Goal: Task Accomplishment & Management: Manage account settings

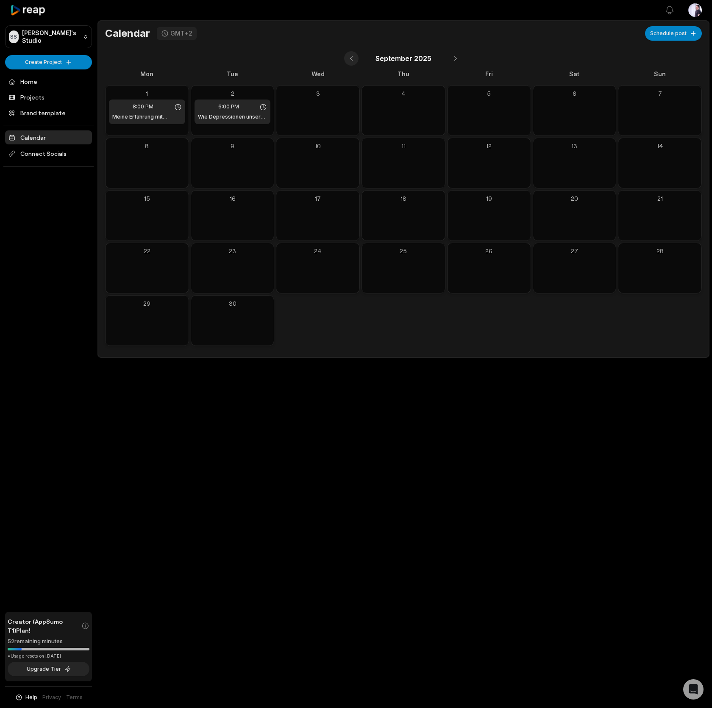
click at [347, 63] on button at bounding box center [351, 58] width 14 height 14
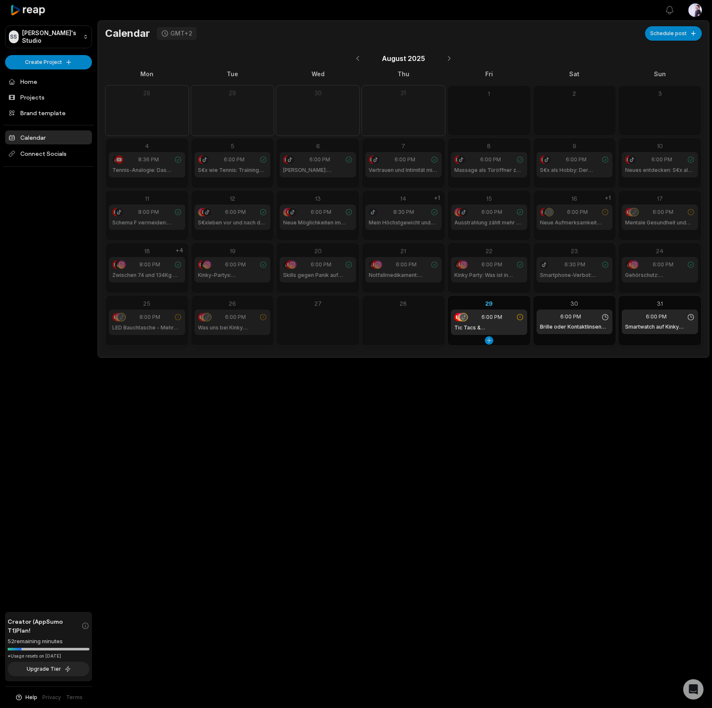
click at [519, 317] on icon at bounding box center [520, 317] width 6 height 6
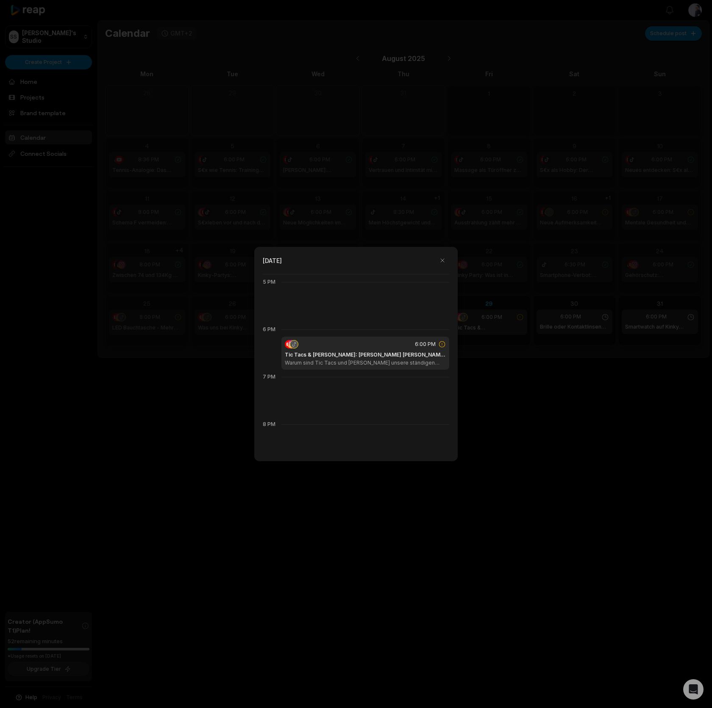
scroll to position [854, 0]
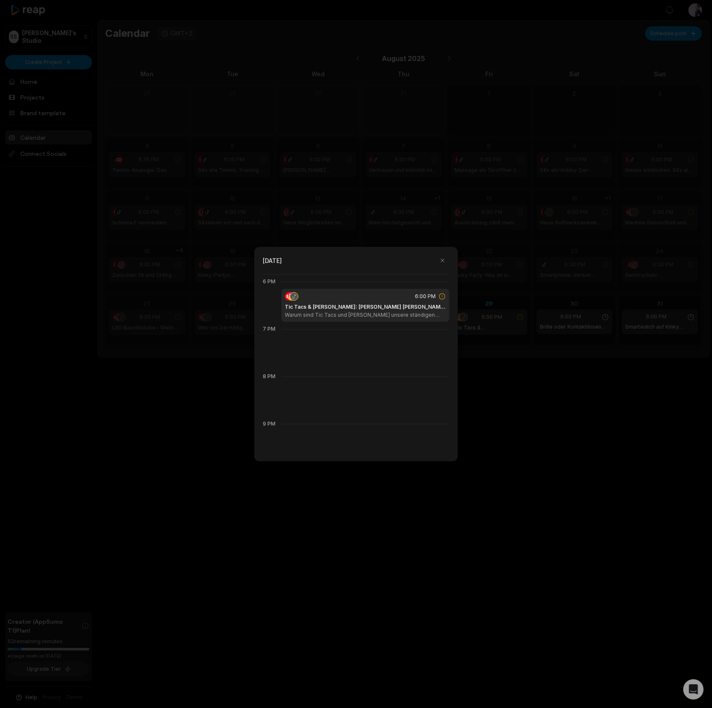
click at [389, 305] on h1 "Tic Tacs & Lakritz: Kleine Helfer bei der Kinky Party | LustReise Shorts" at bounding box center [365, 307] width 161 height 8
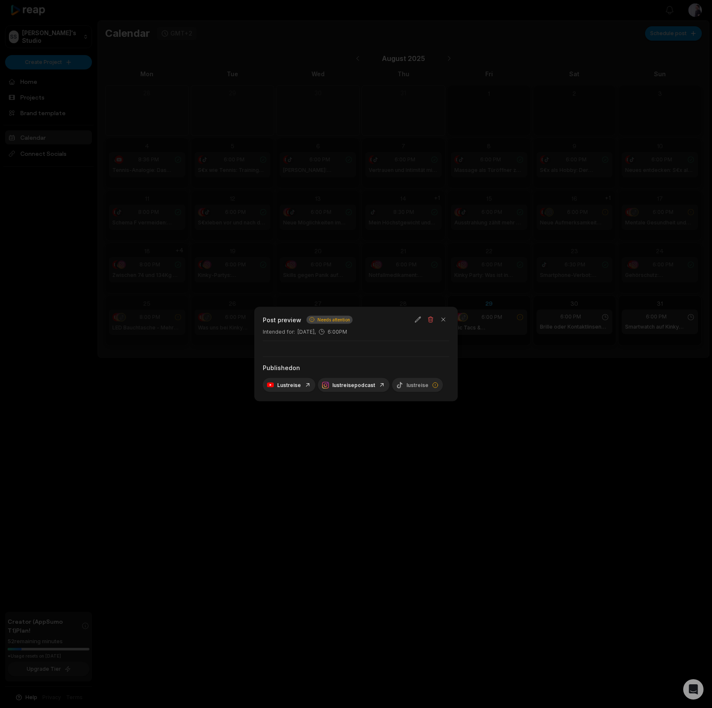
click at [337, 321] on span "Needs attention" at bounding box center [333, 319] width 33 height 6
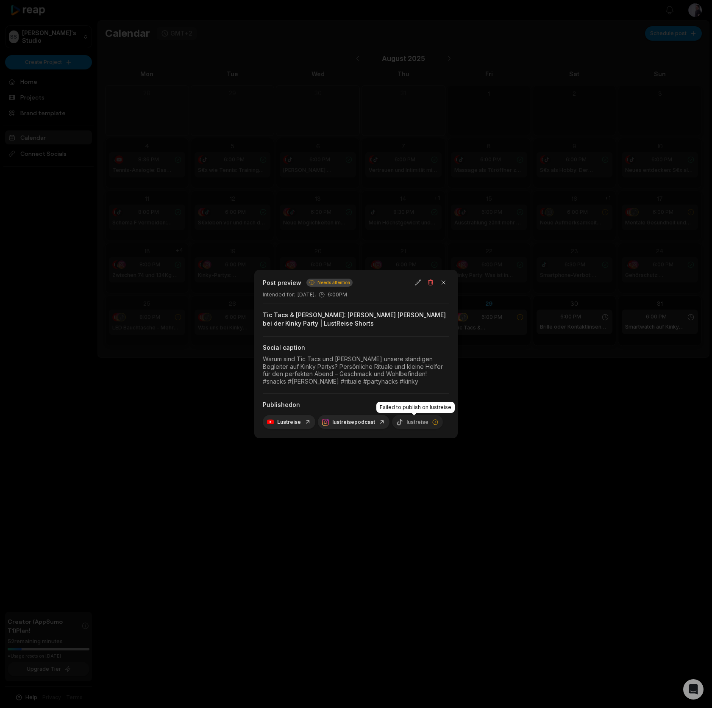
click at [434, 424] on icon at bounding box center [435, 422] width 7 height 7
click at [433, 424] on icon at bounding box center [435, 422] width 5 height 5
click at [419, 281] on button "button" at bounding box center [418, 283] width 12 height 12
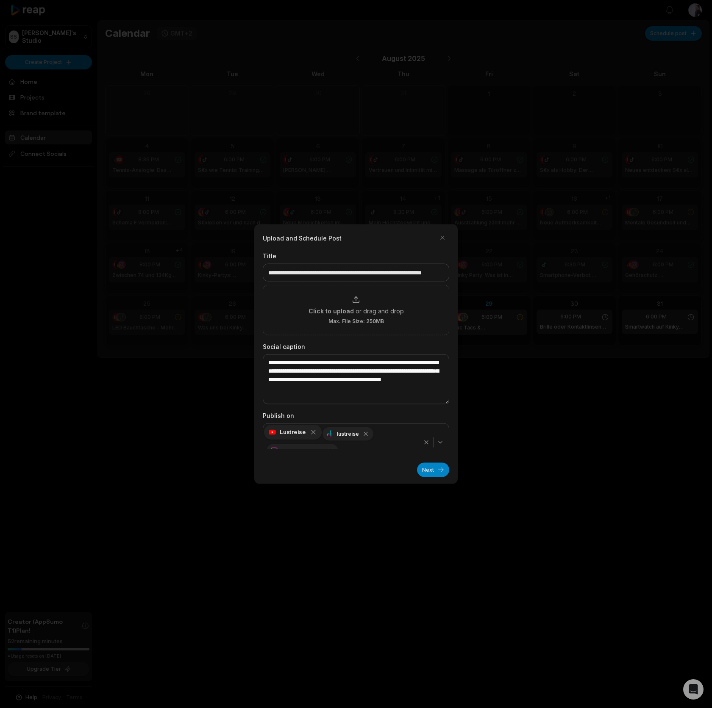
click at [310, 433] on icon "button" at bounding box center [314, 433] width 8 height 8
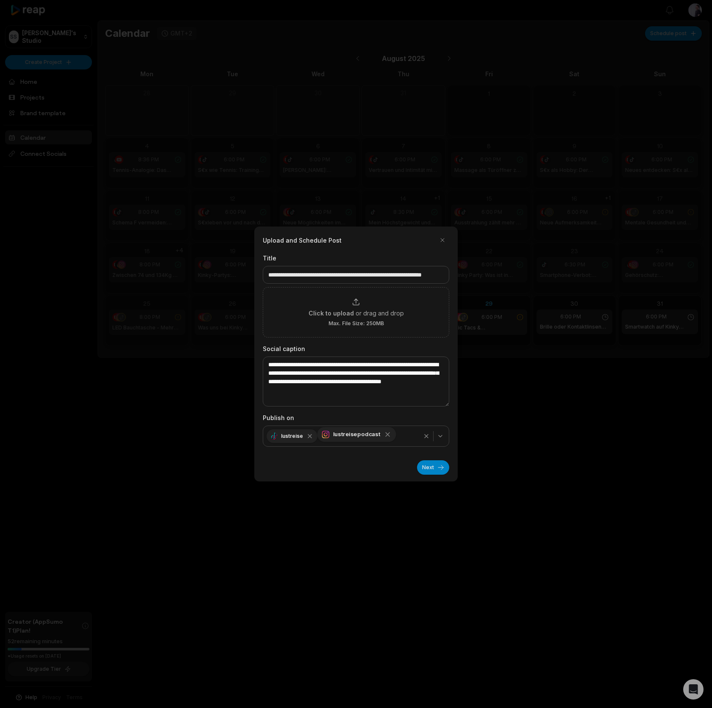
click at [384, 435] on icon "button" at bounding box center [388, 435] width 8 height 8
click at [443, 467] on button "Next" at bounding box center [433, 467] width 32 height 14
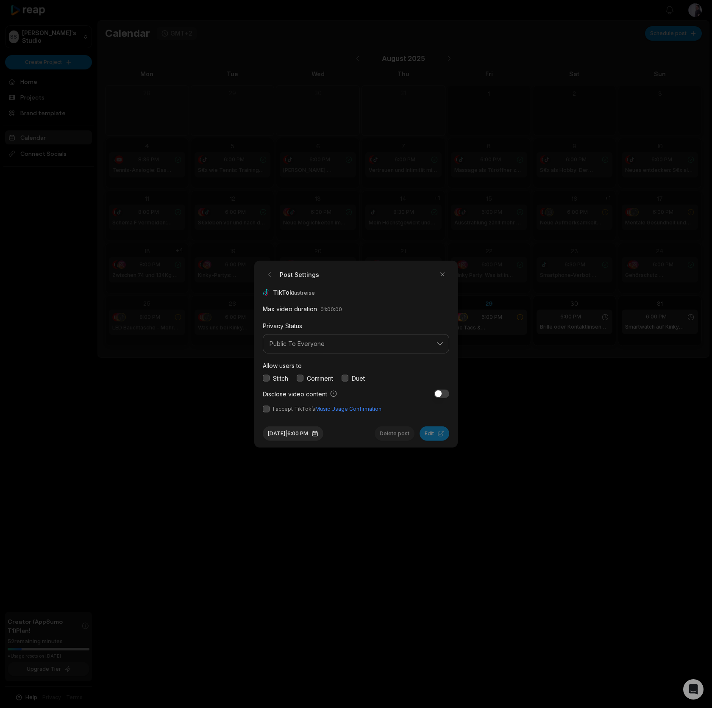
click at [268, 380] on button "button" at bounding box center [266, 378] width 7 height 7
click at [301, 380] on button "button" at bounding box center [300, 378] width 7 height 7
click at [348, 377] on button "button" at bounding box center [344, 378] width 7 height 7
click at [267, 410] on button "button" at bounding box center [266, 408] width 7 height 7
click at [308, 435] on button "Aug 29, 2025 | 6:00 PM" at bounding box center [293, 433] width 61 height 14
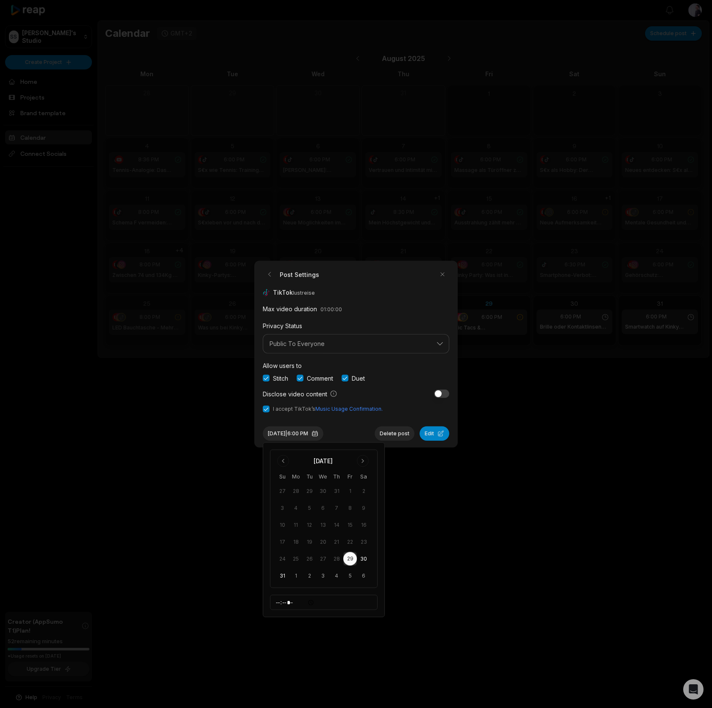
click at [351, 562] on button "29" at bounding box center [350, 559] width 14 height 14
click at [291, 603] on input "*****" at bounding box center [324, 602] width 108 height 15
type input "*****"
click at [426, 432] on button "Edit" at bounding box center [434, 433] width 30 height 14
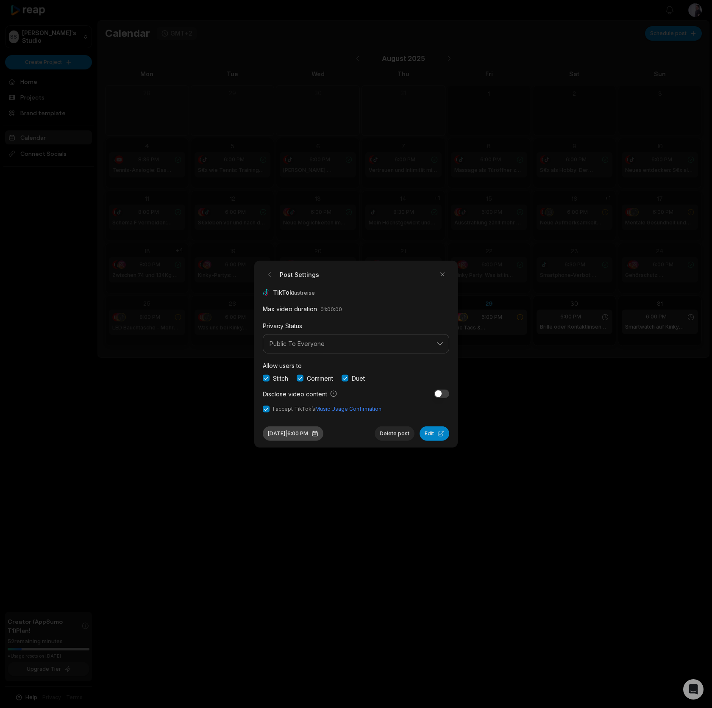
click at [323, 434] on button "Aug 29, 2025 | 6:00 PM" at bounding box center [293, 433] width 61 height 14
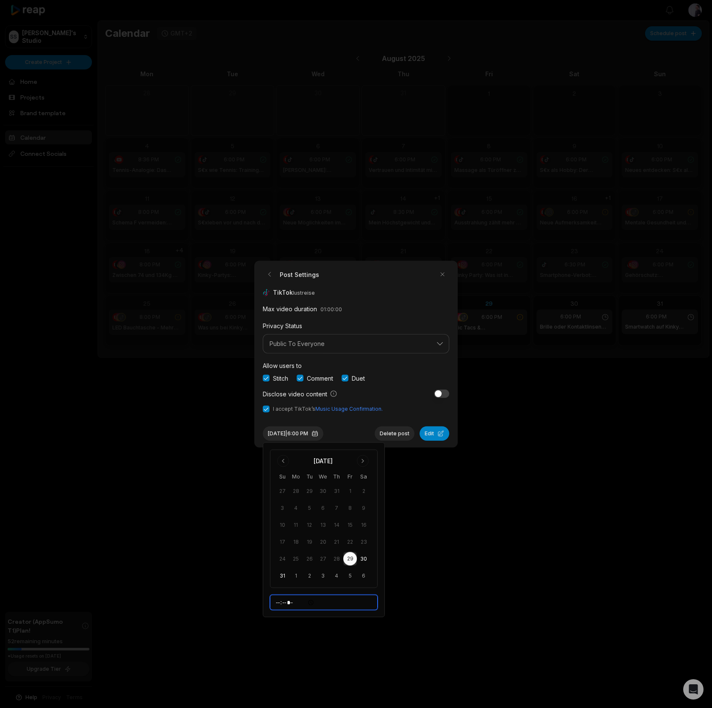
click at [288, 599] on input "*****" at bounding box center [324, 602] width 108 height 15
type input "*****"
click at [356, 436] on div "Aug 29, 2025 | 6:45 PM Delete post Edit" at bounding box center [356, 429] width 186 height 21
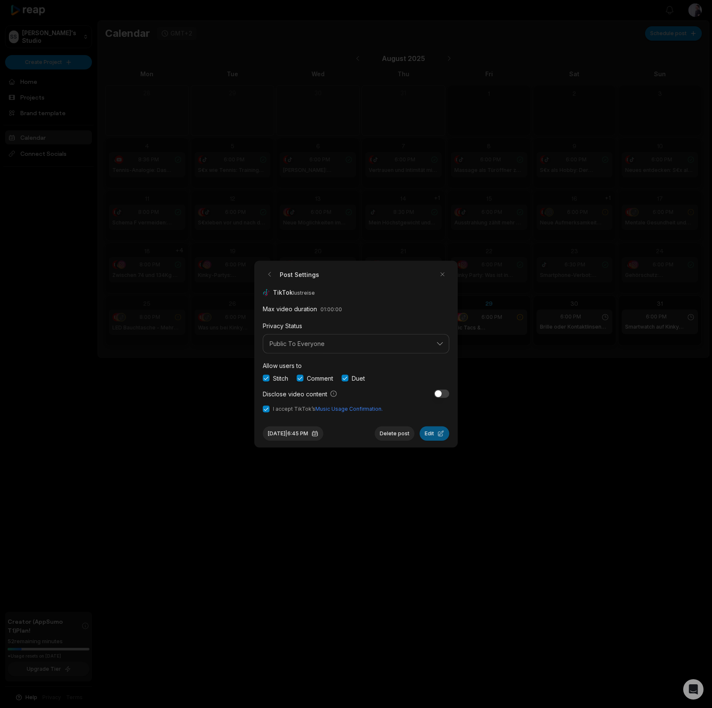
click at [425, 435] on button "Edit" at bounding box center [434, 433] width 30 height 14
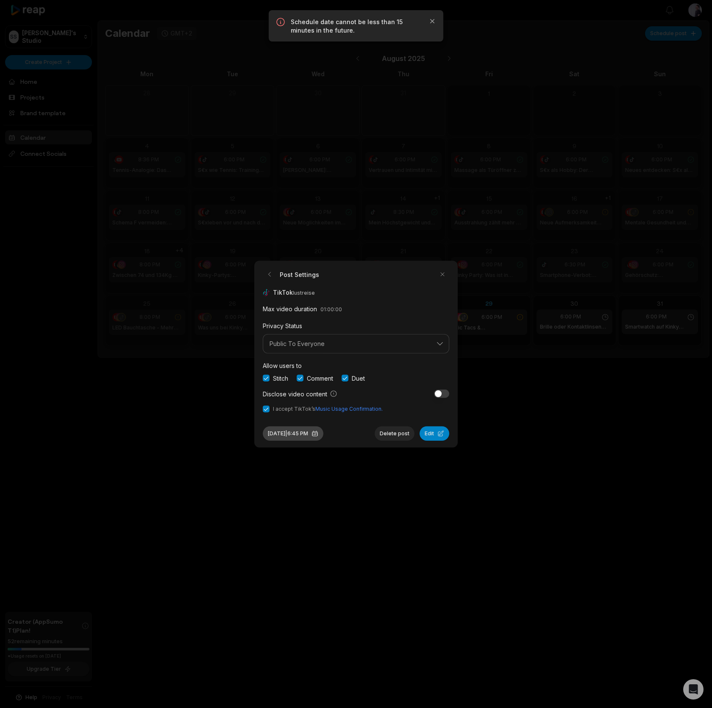
click at [319, 436] on button "Aug 29, 2025 | 6:45 PM" at bounding box center [293, 433] width 61 height 14
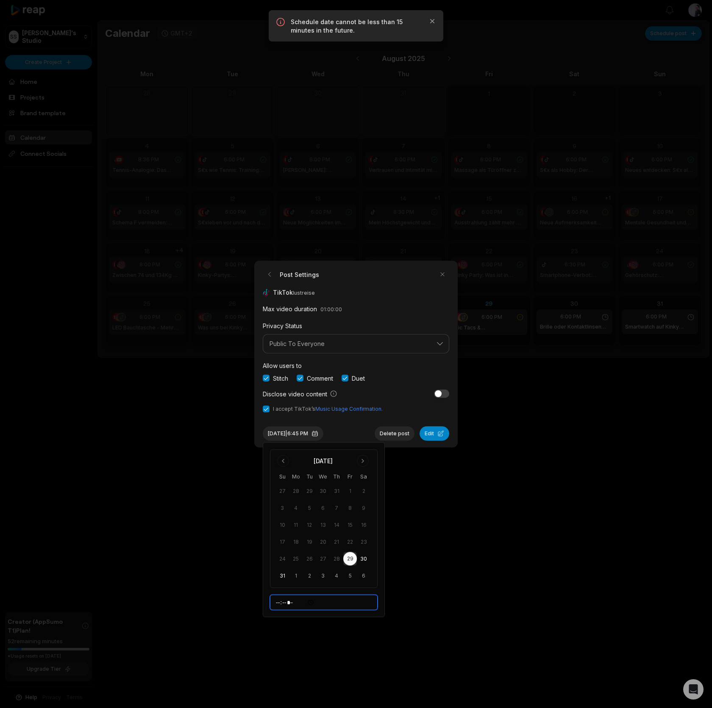
click at [294, 604] on input "*****" at bounding box center [324, 602] width 108 height 15
click at [291, 601] on input "*****" at bounding box center [324, 602] width 108 height 15
type input "*****"
click at [440, 433] on button "Edit" at bounding box center [434, 433] width 30 height 14
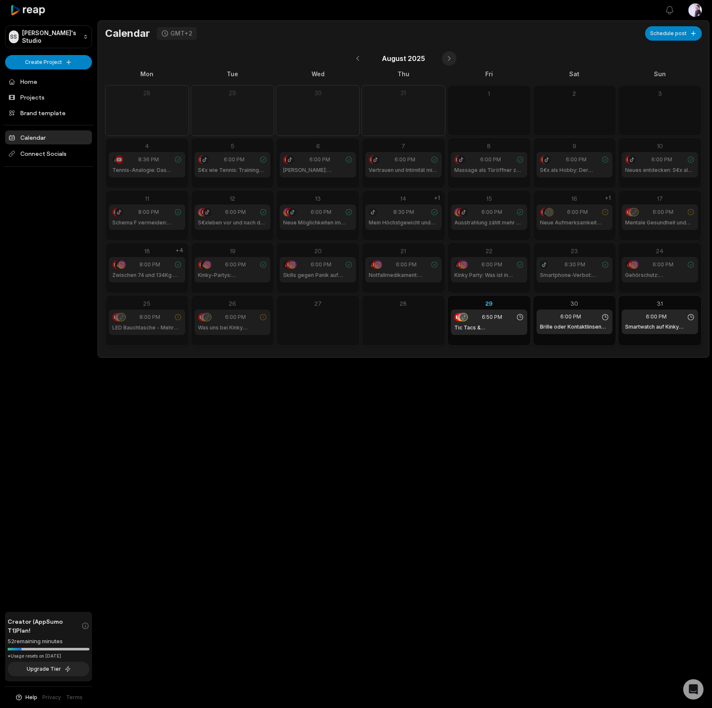
click at [448, 58] on button at bounding box center [449, 58] width 14 height 14
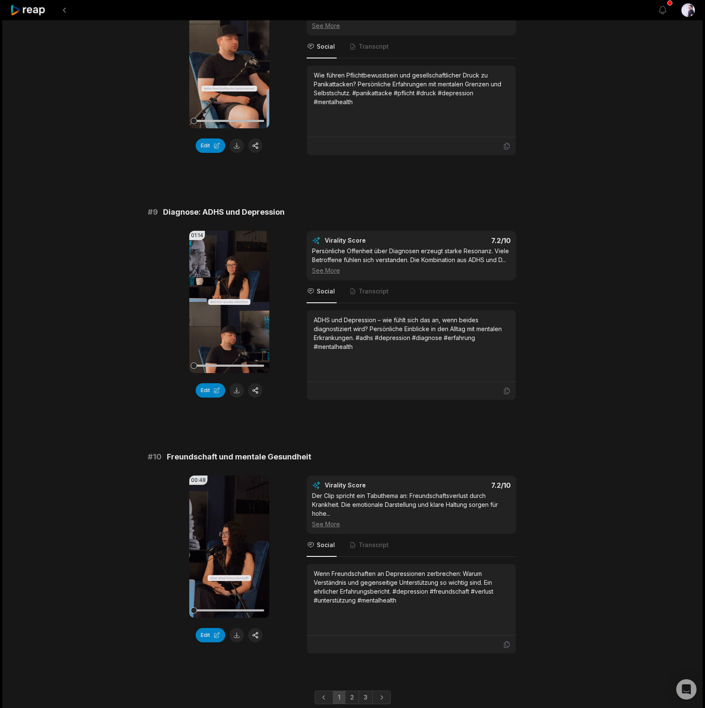
scroll to position [1905, 0]
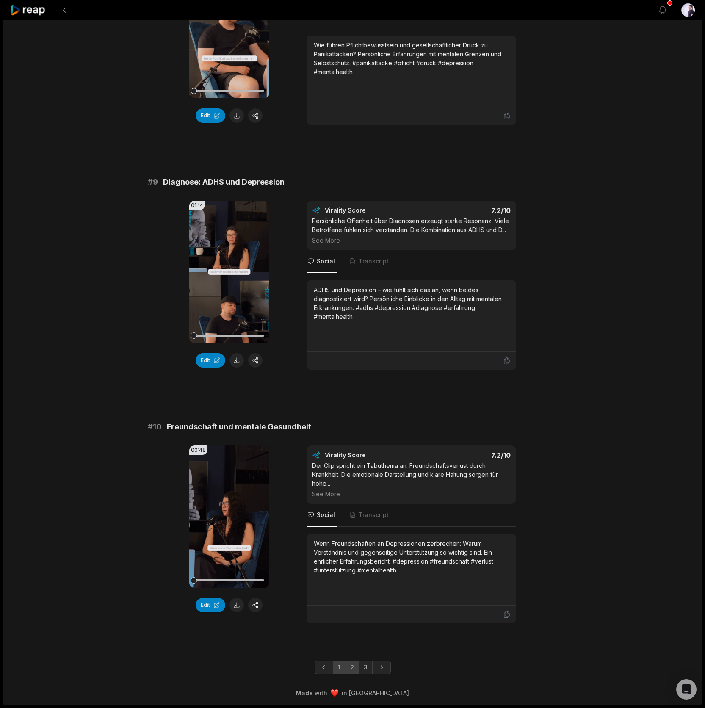
click at [354, 670] on link "2" at bounding box center [352, 668] width 14 height 14
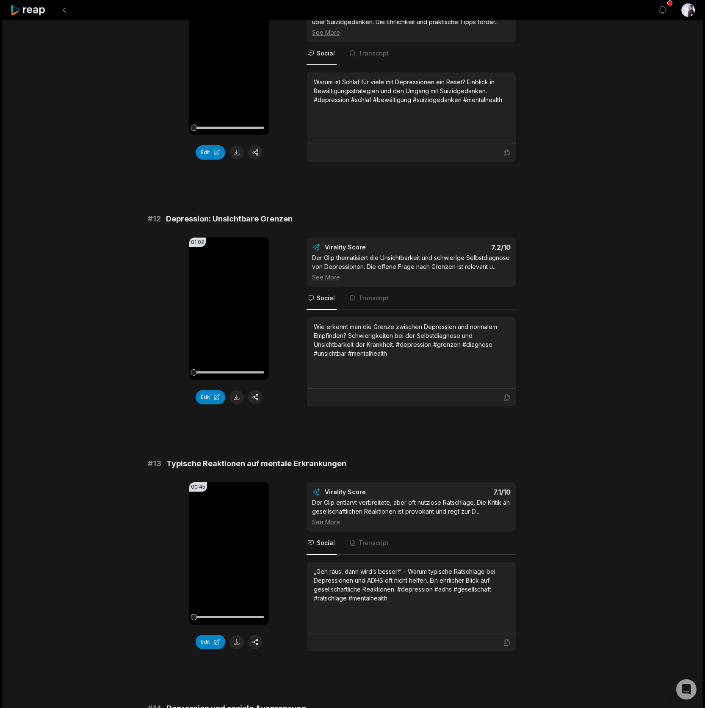
scroll to position [180, 0]
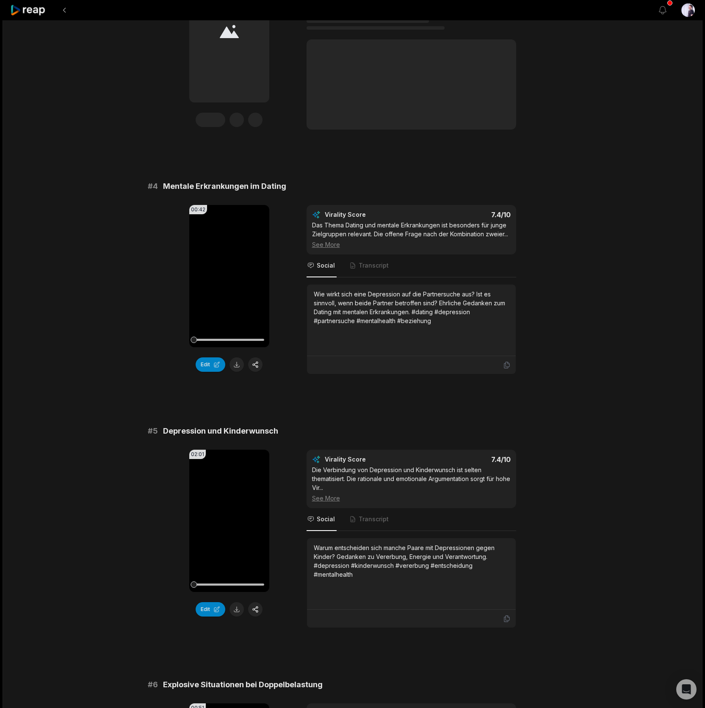
scroll to position [1905, 0]
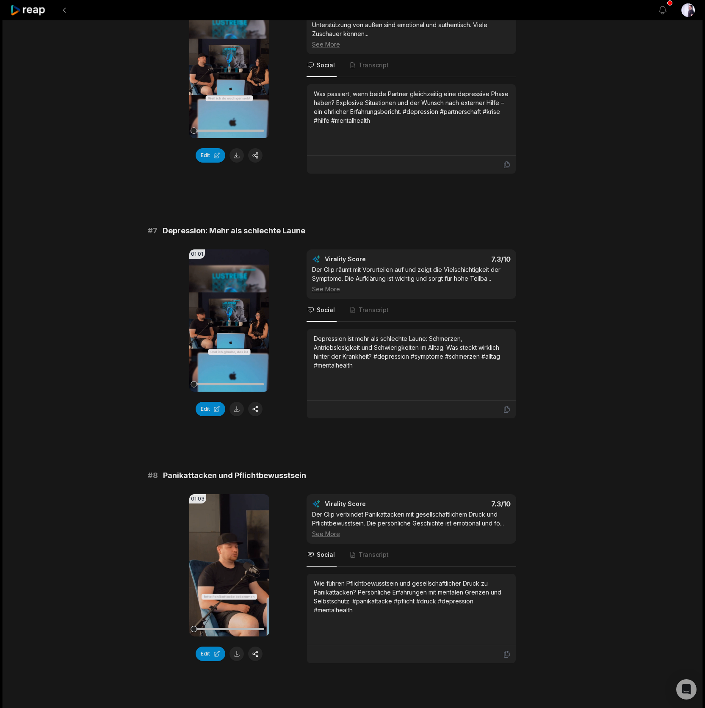
scroll to position [1905, 0]
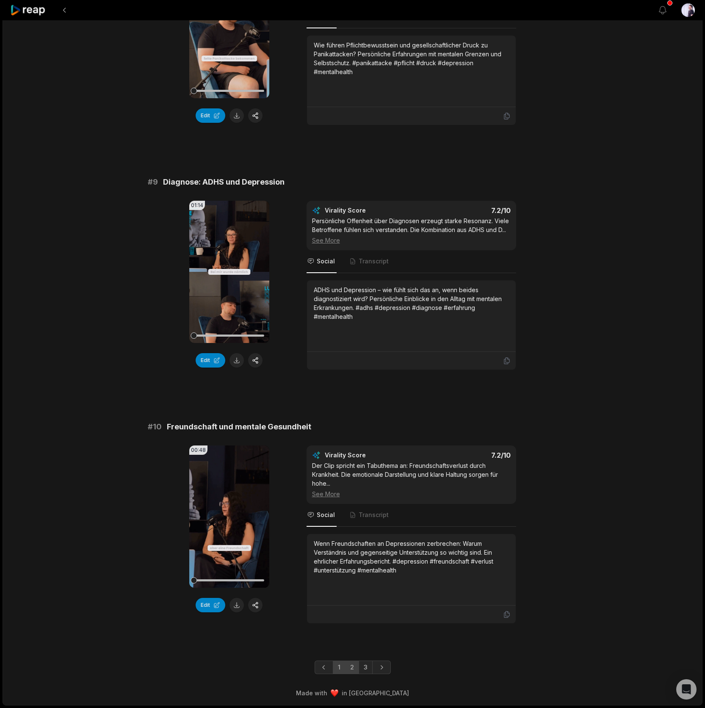
click at [354, 665] on link "2" at bounding box center [352, 668] width 14 height 14
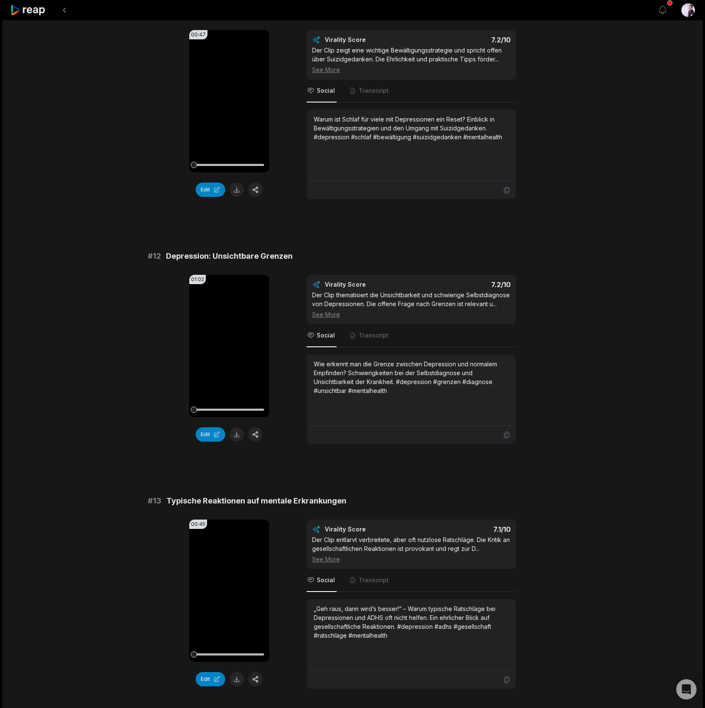
scroll to position [273, 0]
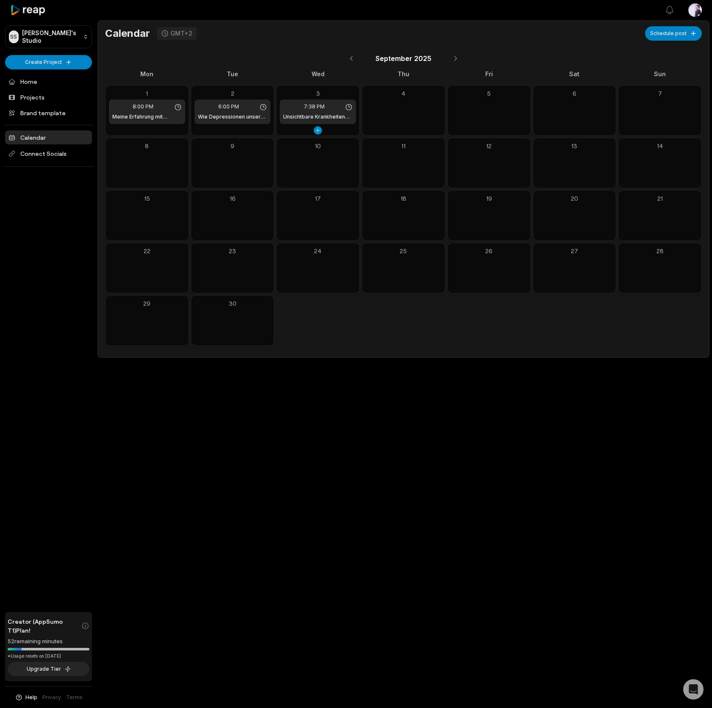
click at [313, 112] on div "7:38 PM Unsichtbare Krankheiten und Empathie | LustReise Shorts" at bounding box center [318, 112] width 76 height 25
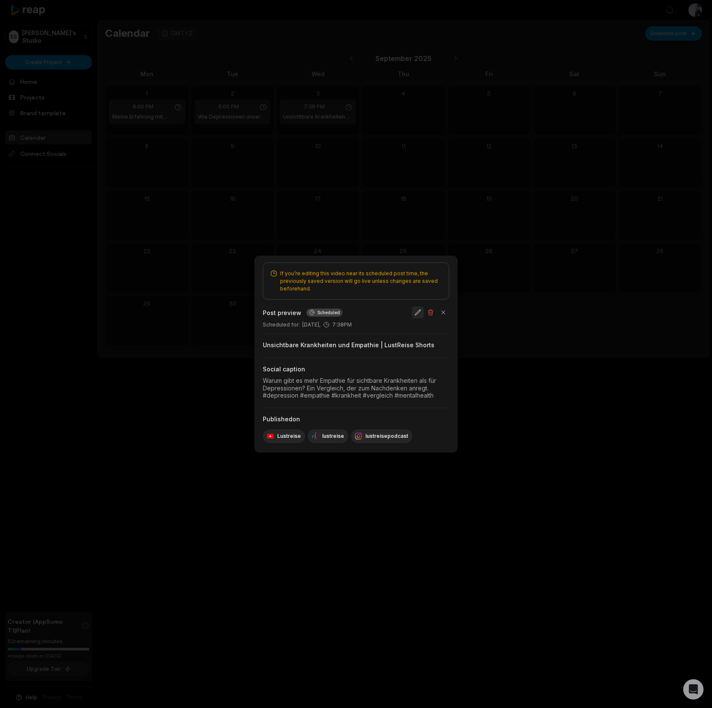
click at [420, 309] on button "button" at bounding box center [418, 313] width 12 height 12
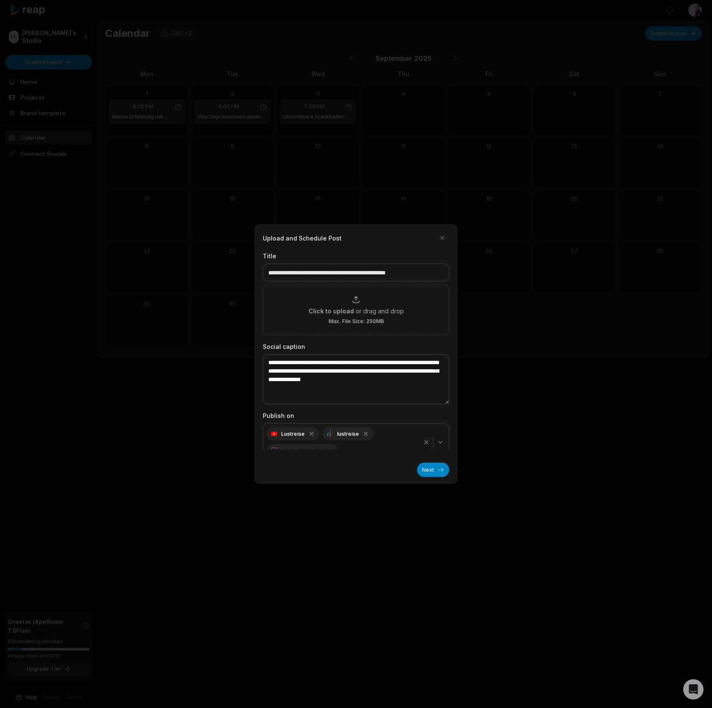
scroll to position [12, 0]
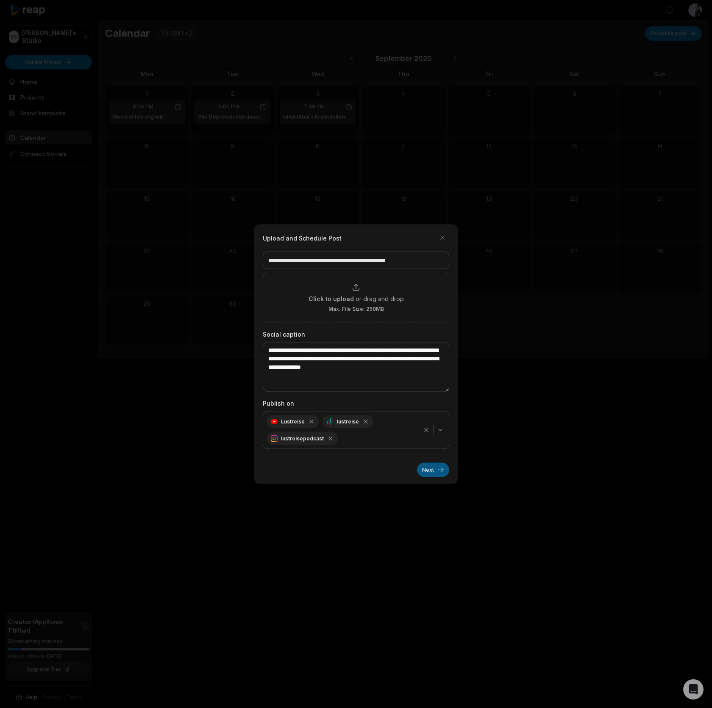
click at [423, 470] on button "Next" at bounding box center [433, 470] width 32 height 14
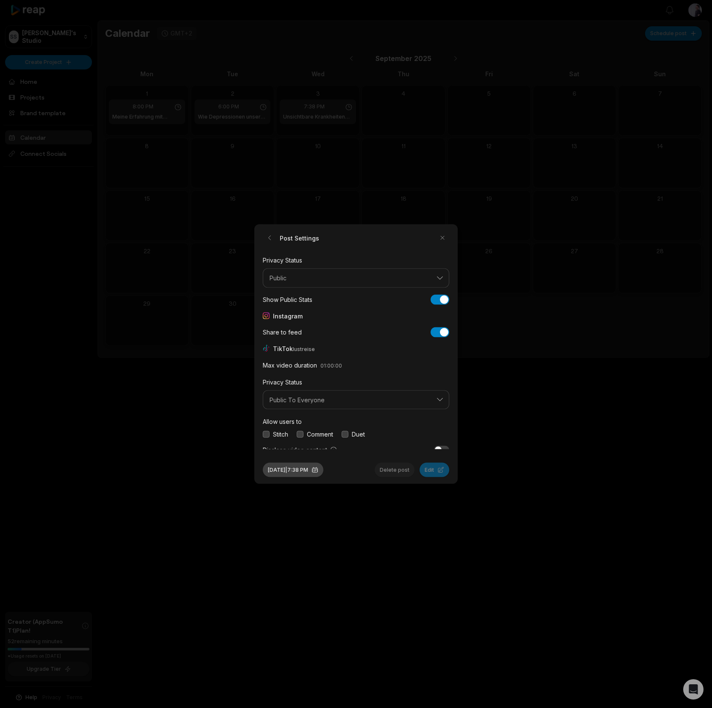
click at [311, 473] on button "Sep 3, 2025 | 7:38 PM" at bounding box center [293, 470] width 61 height 14
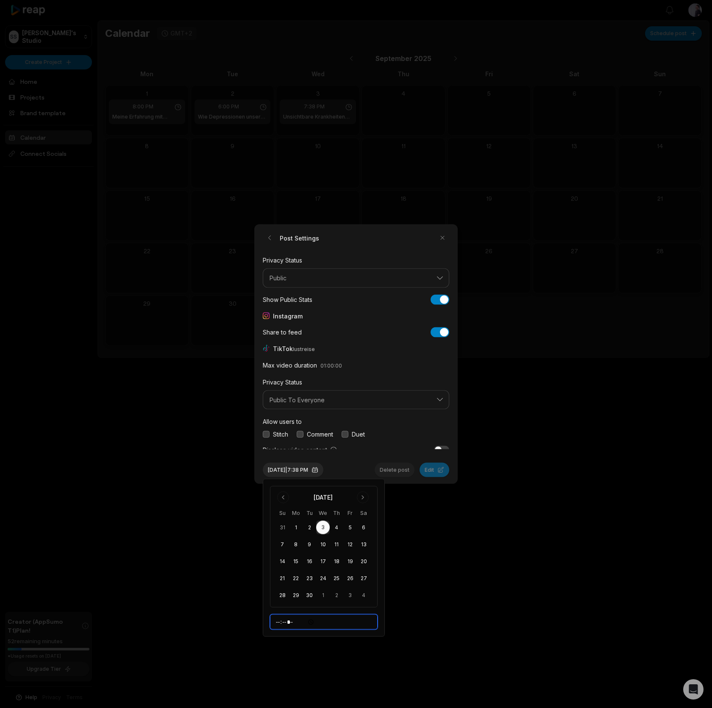
click at [280, 621] on input "*****" at bounding box center [324, 622] width 108 height 15
type input "*****"
click at [352, 464] on div "Sep 3, 2025 | 6:00 PM Delete post Edit" at bounding box center [356, 466] width 186 height 21
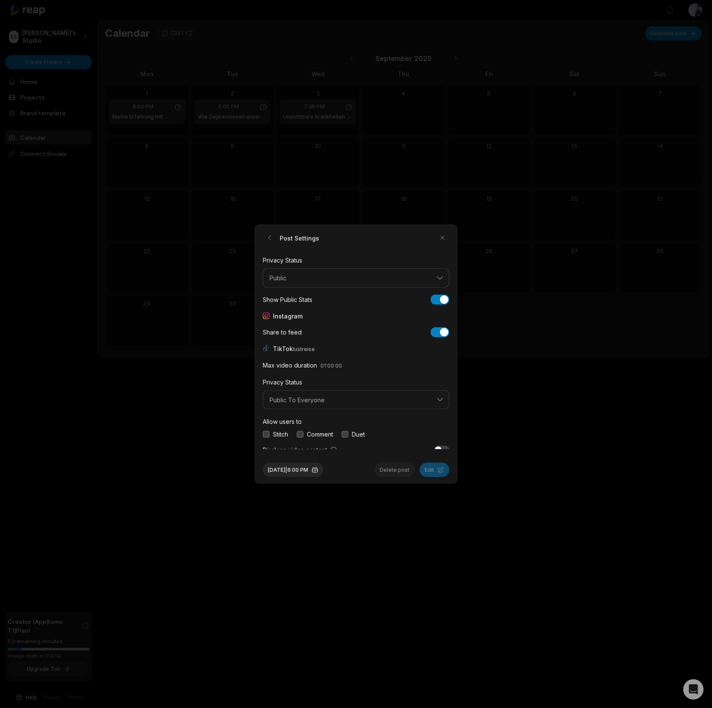
click at [271, 434] on div "Stitch" at bounding box center [275, 434] width 25 height 9
click at [266, 435] on button "button" at bounding box center [266, 434] width 7 height 7
drag, startPoint x: 299, startPoint y: 434, endPoint x: 307, endPoint y: 434, distance: 8.5
click at [299, 434] on button "button" at bounding box center [300, 434] width 7 height 7
click at [348, 435] on button "button" at bounding box center [344, 434] width 7 height 7
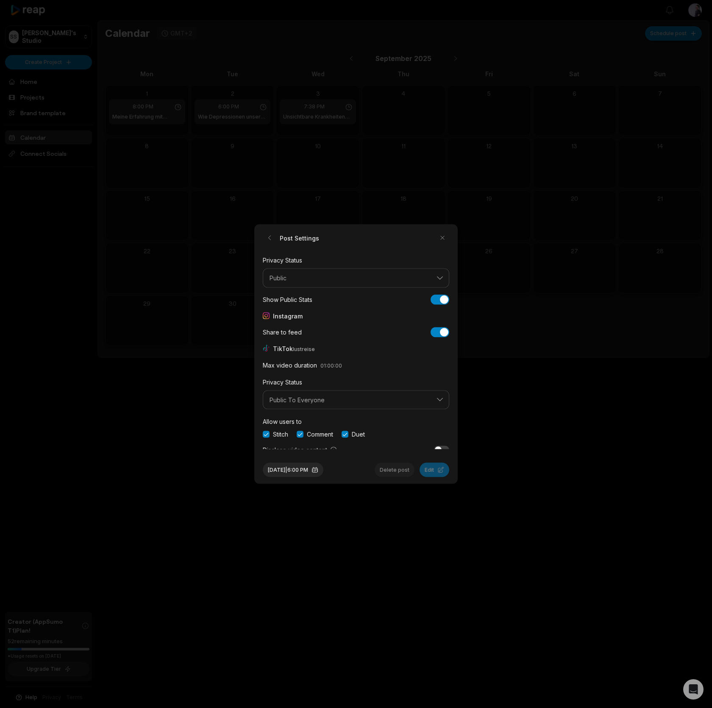
scroll to position [32, 0]
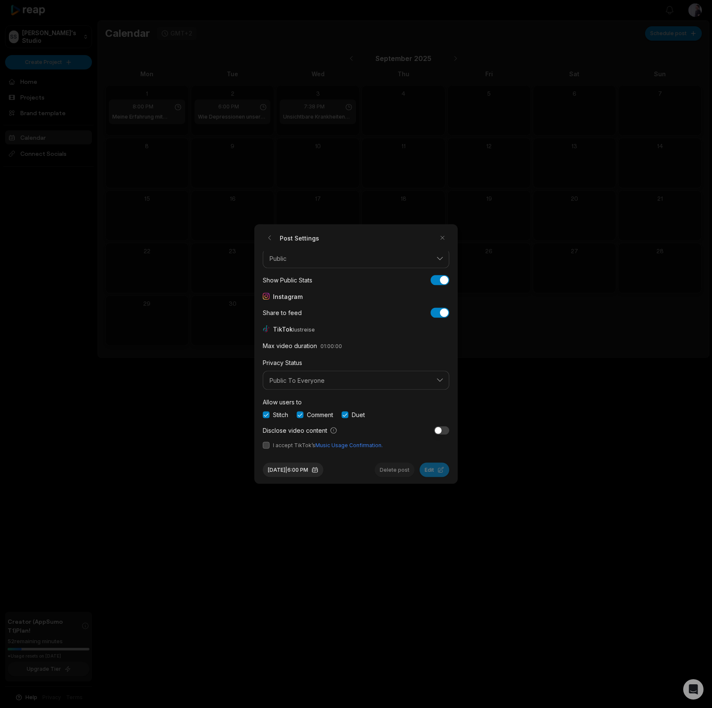
click at [268, 446] on button "button" at bounding box center [266, 445] width 7 height 7
click at [423, 469] on button "Edit" at bounding box center [434, 470] width 30 height 14
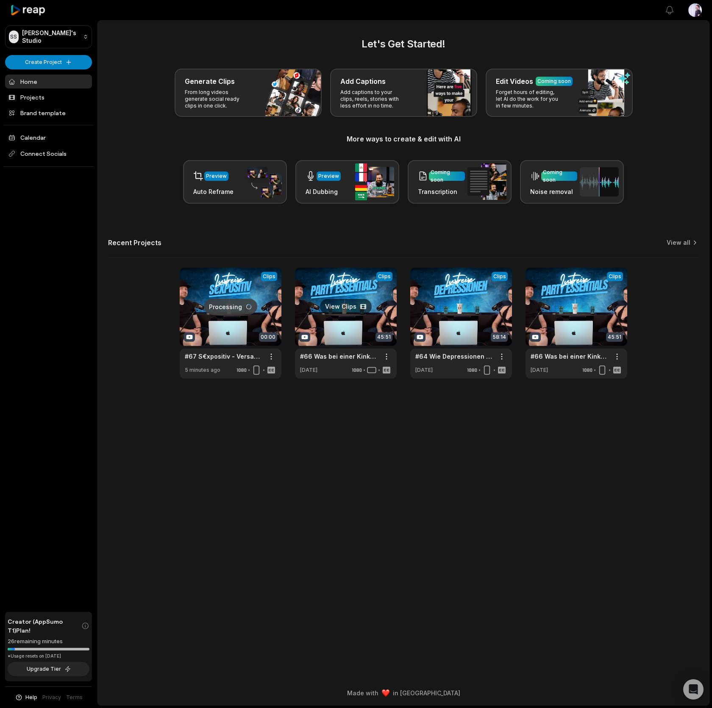
click at [340, 301] on link at bounding box center [346, 323] width 102 height 111
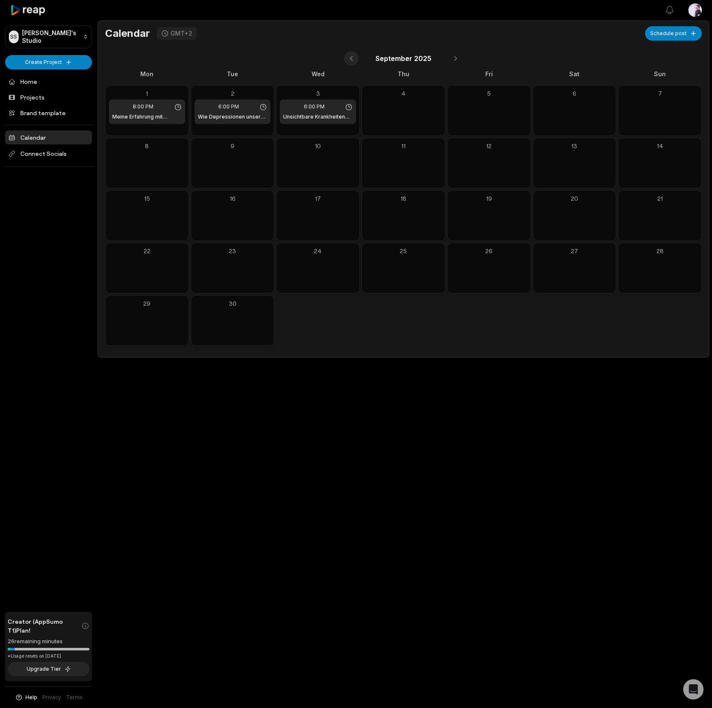
click at [355, 63] on button at bounding box center [351, 58] width 14 height 14
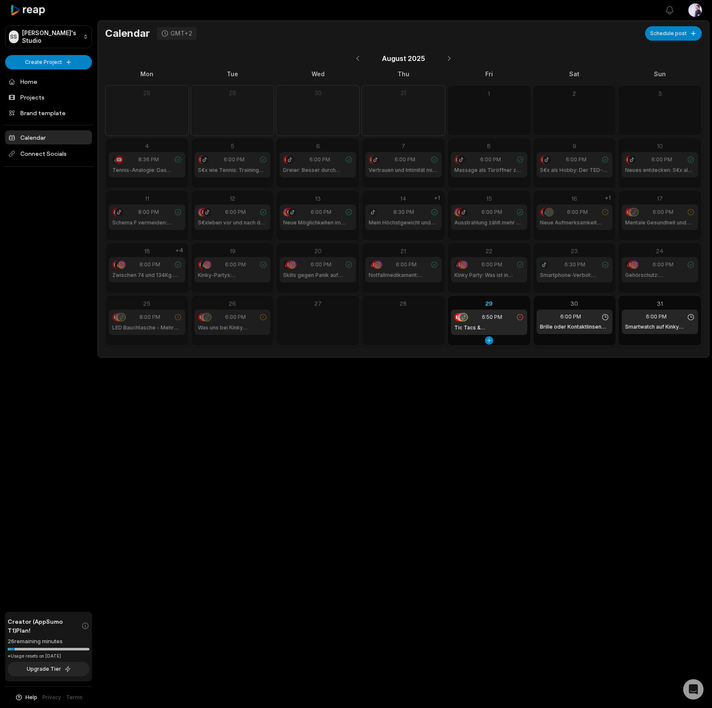
click at [465, 318] on icon at bounding box center [463, 317] width 5 height 5
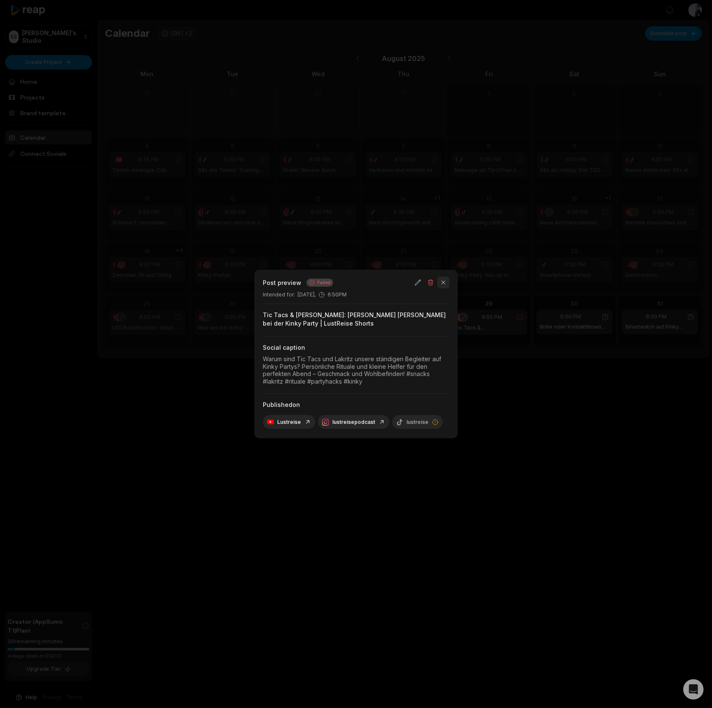
click at [445, 283] on button "button" at bounding box center [443, 283] width 12 height 12
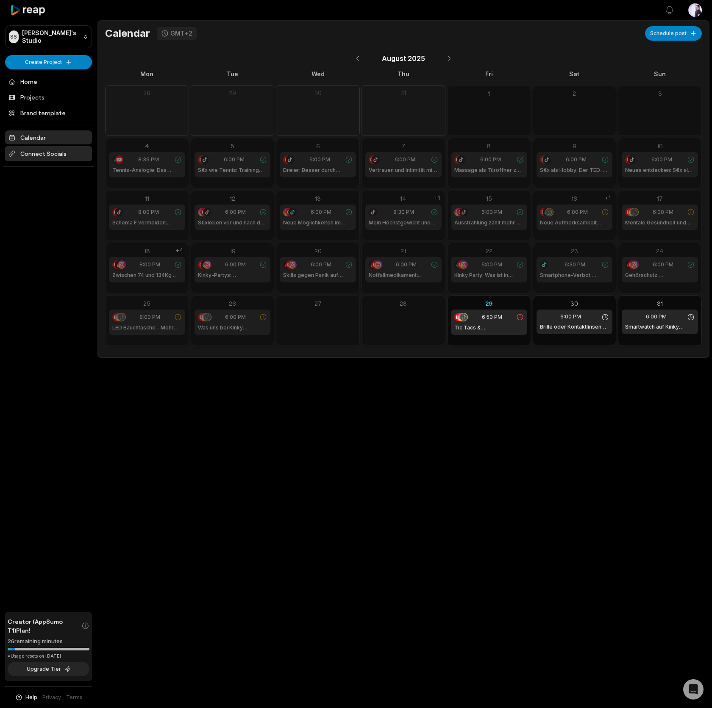
click at [64, 155] on span "Connect Socials" at bounding box center [48, 153] width 87 height 15
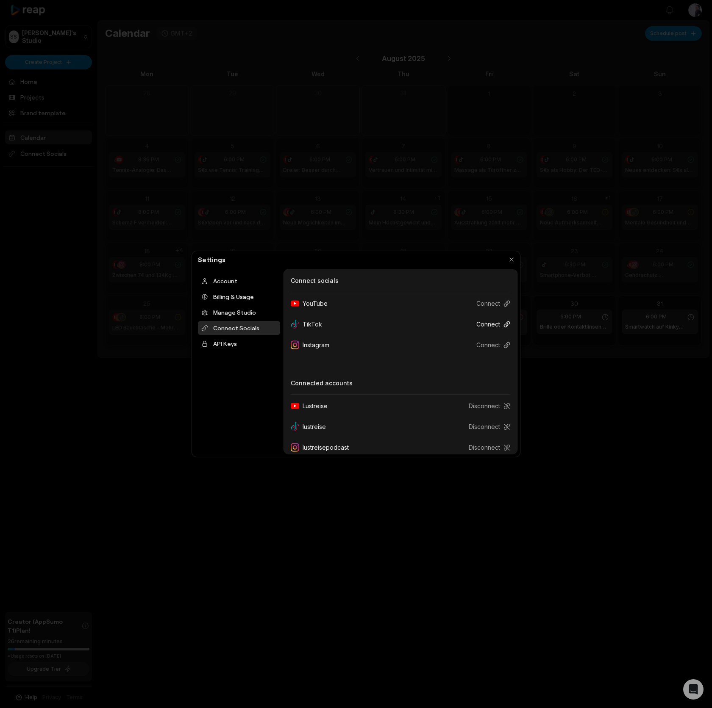
click at [487, 323] on button "Connect" at bounding box center [489, 324] width 41 height 16
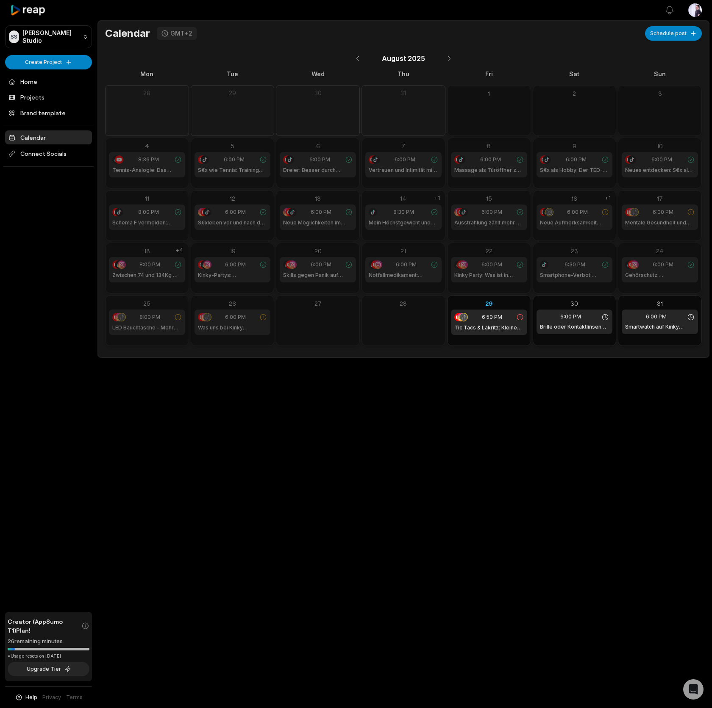
click at [494, 446] on div "Open sidebar View notifications Open user menu Calendar GMT+2 Schedule post [DA…" at bounding box center [356, 354] width 712 height 708
click at [451, 58] on button at bounding box center [449, 58] width 14 height 14
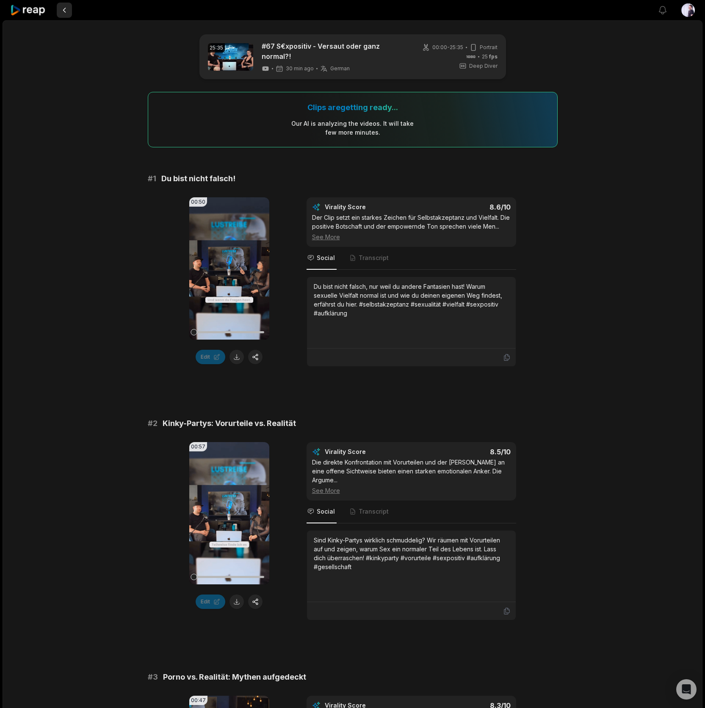
click at [65, 8] on button at bounding box center [64, 10] width 15 height 15
